Goal: Task Accomplishment & Management: Manage account settings

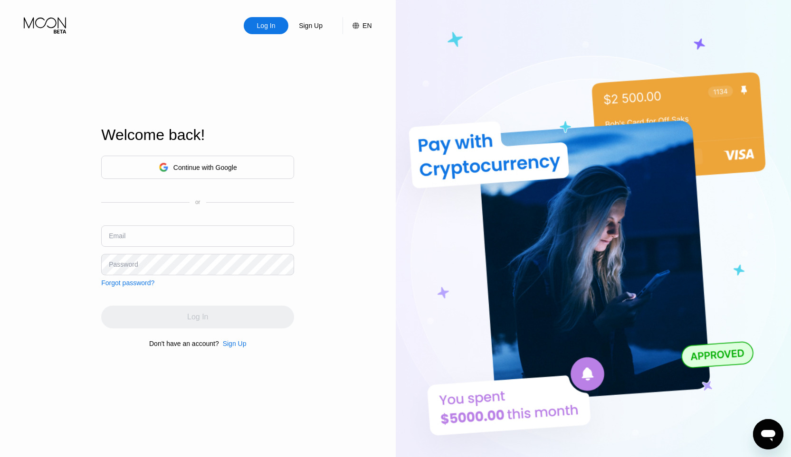
click at [258, 26] on div "Log In" at bounding box center [266, 25] width 20 height 9
click at [214, 164] on div "Continue with Google" at bounding box center [205, 168] width 64 height 8
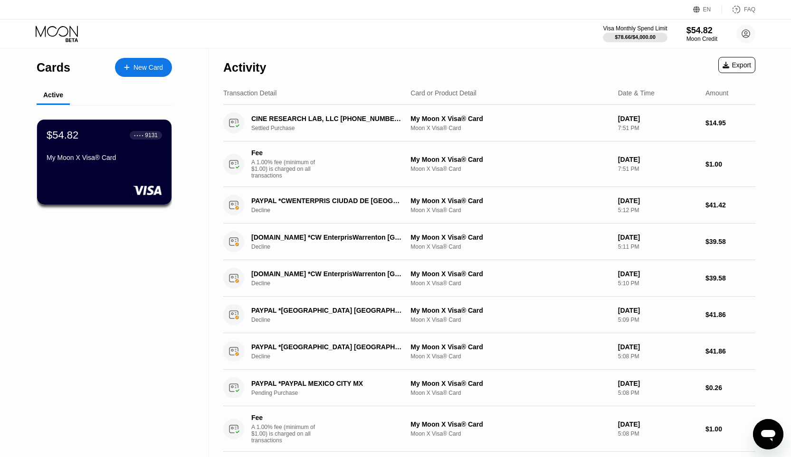
click at [556, 71] on div "Activity Export" at bounding box center [489, 64] width 532 height 33
